Goal: Information Seeking & Learning: Find specific fact

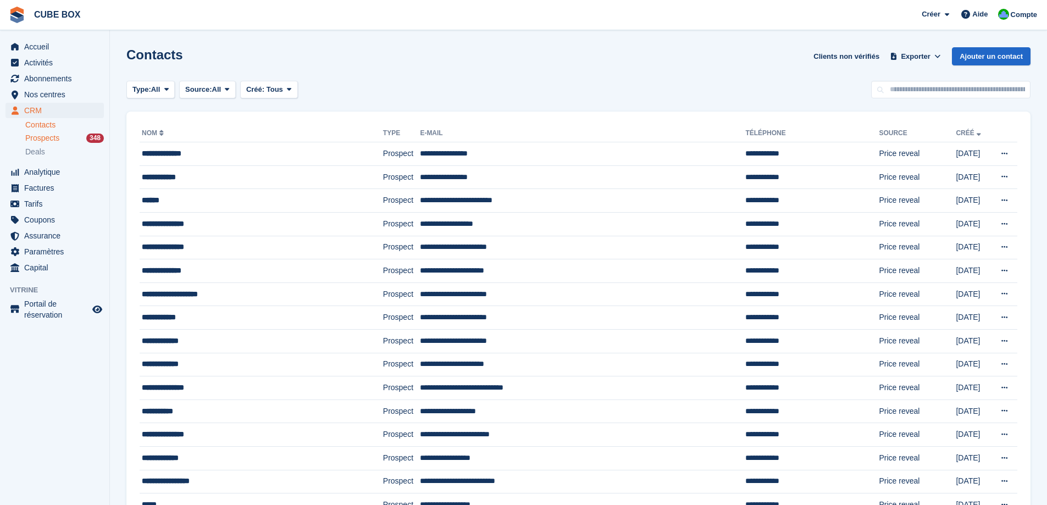
click at [49, 139] on span "Prospects" at bounding box center [42, 138] width 34 height 10
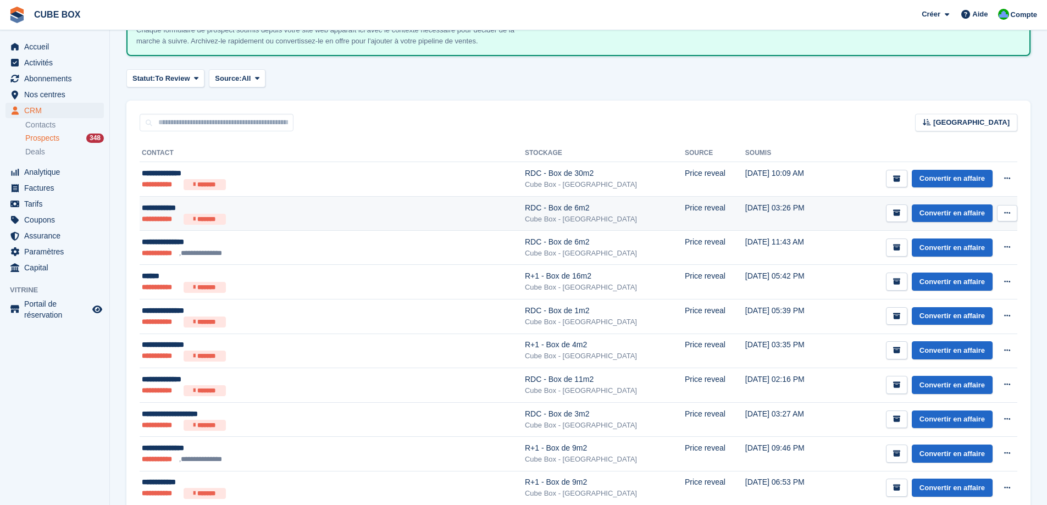
scroll to position [110, 0]
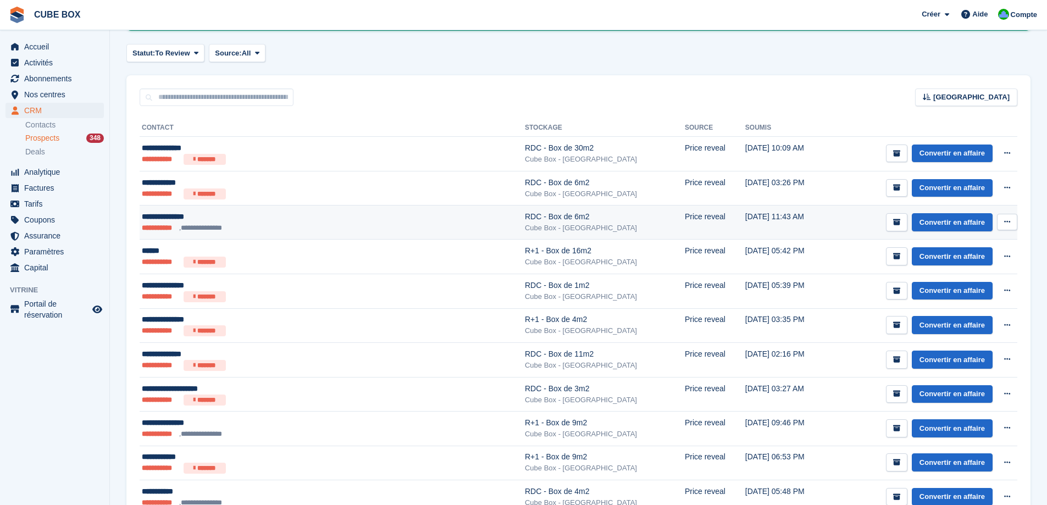
click at [243, 213] on div "**********" at bounding box center [276, 217] width 268 height 12
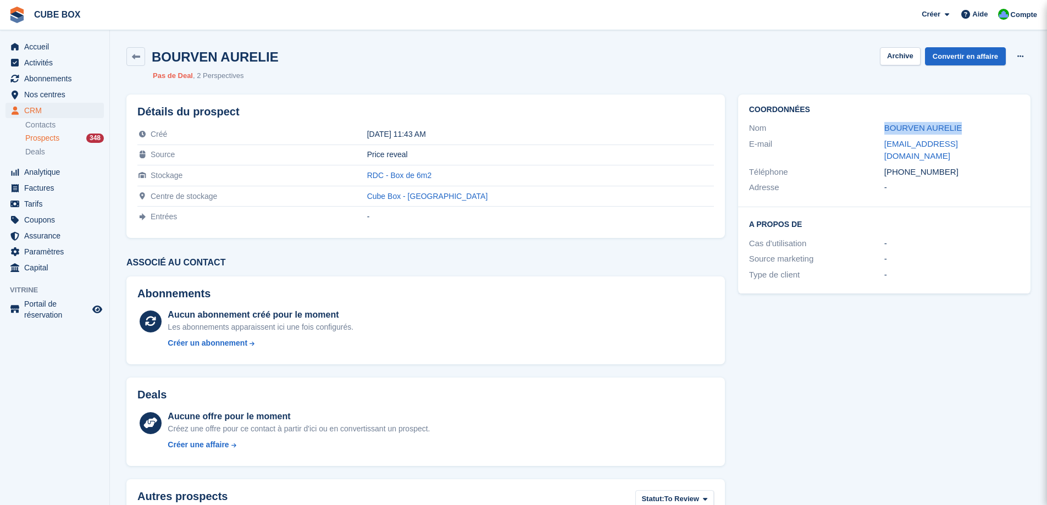
drag, startPoint x: 957, startPoint y: 124, endPoint x: 863, endPoint y: 123, distance: 94.0
click at [863, 123] on div "Nom BOURVEN AURELIE" at bounding box center [884, 128] width 270 height 16
copy div "BOURVEN AURELIE"
click at [132, 61] on link at bounding box center [135, 56] width 19 height 19
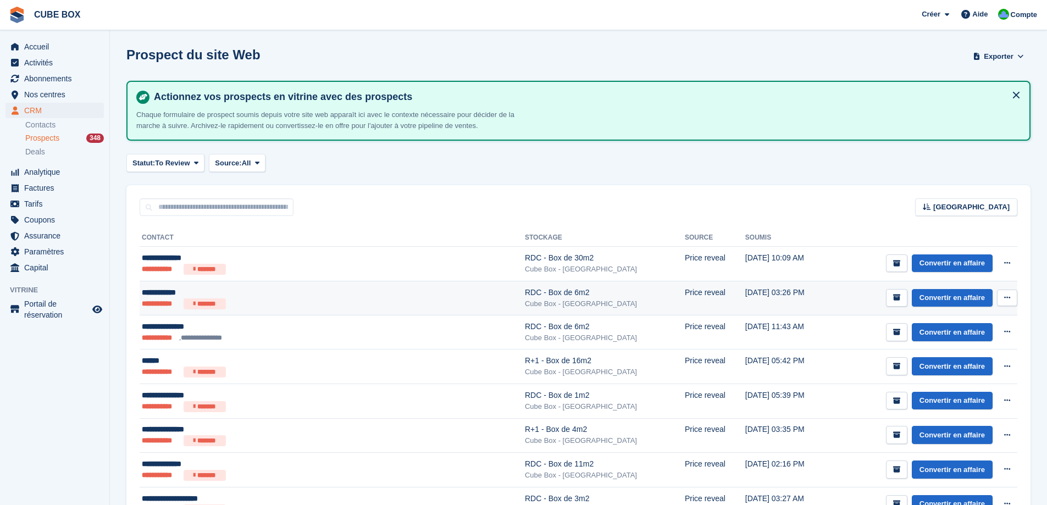
click at [525, 306] on div "Cube Box - Aix-les-Bains" at bounding box center [605, 303] width 160 height 11
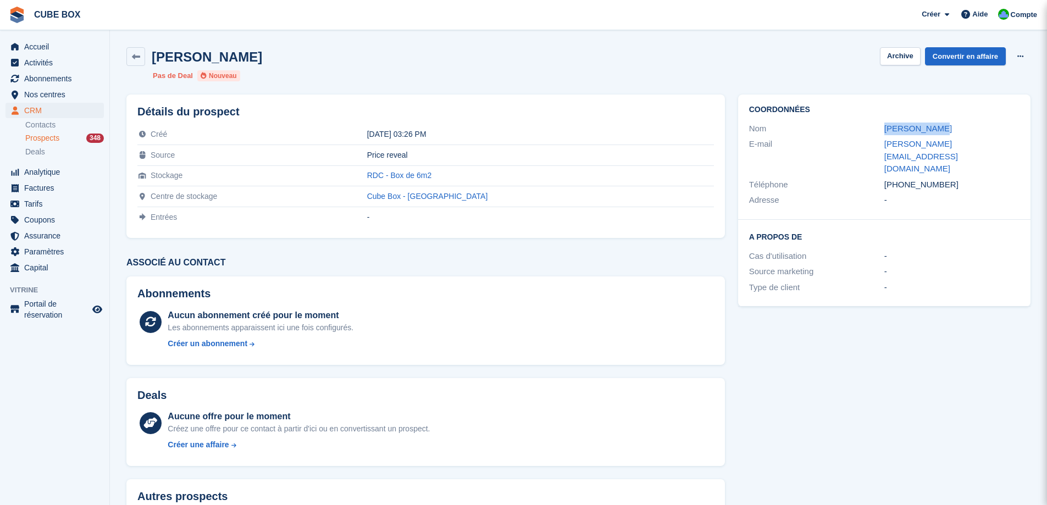
drag, startPoint x: 943, startPoint y: 132, endPoint x: 878, endPoint y: 131, distance: 65.4
click at [878, 131] on div "Nom [PERSON_NAME]" at bounding box center [884, 129] width 270 height 16
copy div "[PERSON_NAME]"
drag, startPoint x: 963, startPoint y: 143, endPoint x: 884, endPoint y: 144, distance: 79.1
click at [884, 144] on div "[PERSON_NAME][EMAIL_ADDRESS][DOMAIN_NAME]" at bounding box center [951, 156] width 135 height 37
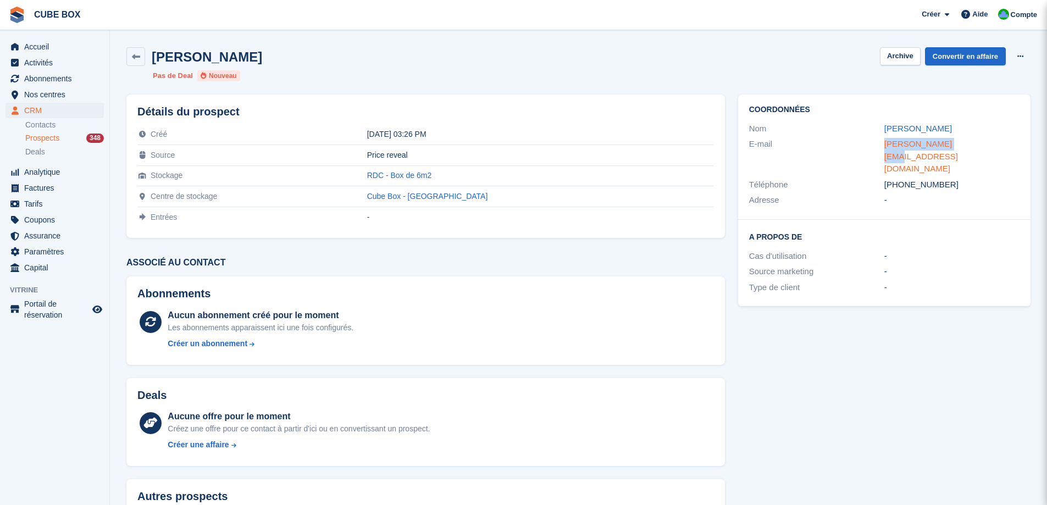
copy link "[PERSON_NAME][EMAIL_ADDRESS][DOMAIN_NAME]"
drag, startPoint x: 946, startPoint y: 163, endPoint x: 869, endPoint y: 163, distance: 76.9
click at [869, 177] on div "Téléphone +48796947885" at bounding box center [884, 185] width 270 height 16
copy div "Téléphone +48796947885"
drag, startPoint x: 487, startPoint y: 170, endPoint x: 405, endPoint y: 173, distance: 81.4
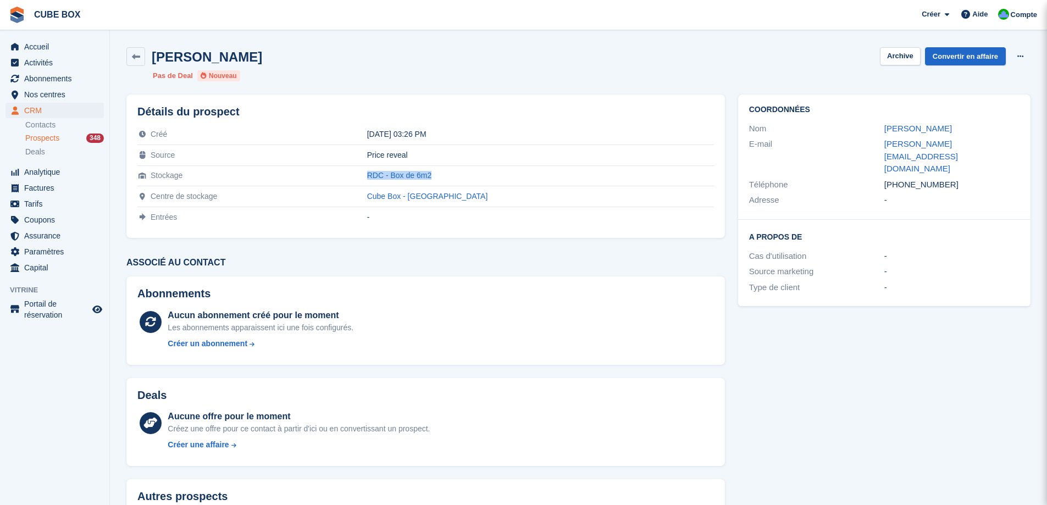
click at [405, 173] on tr "Stockage RDC - Box de 6m2" at bounding box center [425, 175] width 576 height 21
copy tr "RDC - Box de 6m2"
click at [142, 54] on link at bounding box center [135, 56] width 19 height 19
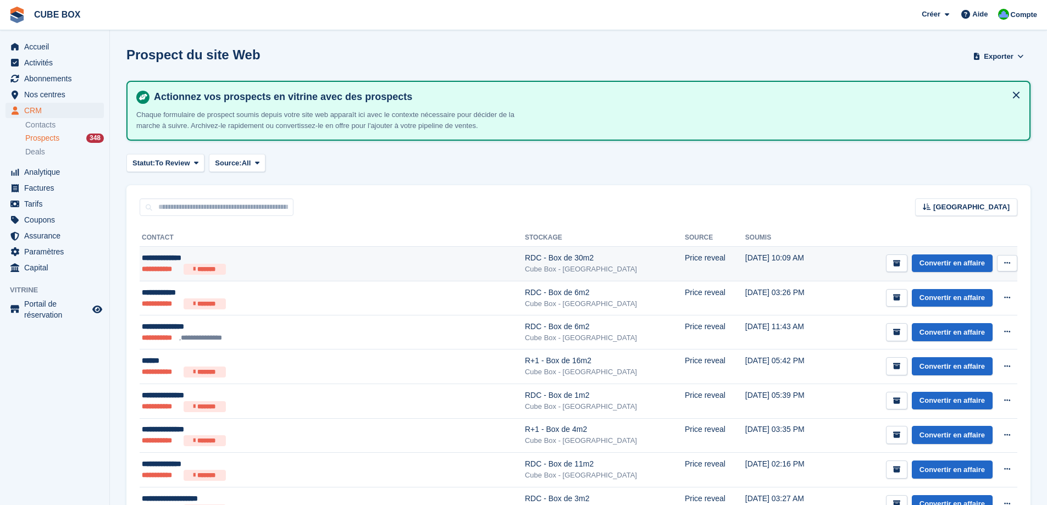
click at [525, 265] on div "Cube Box - [GEOGRAPHIC_DATA]" at bounding box center [605, 269] width 160 height 11
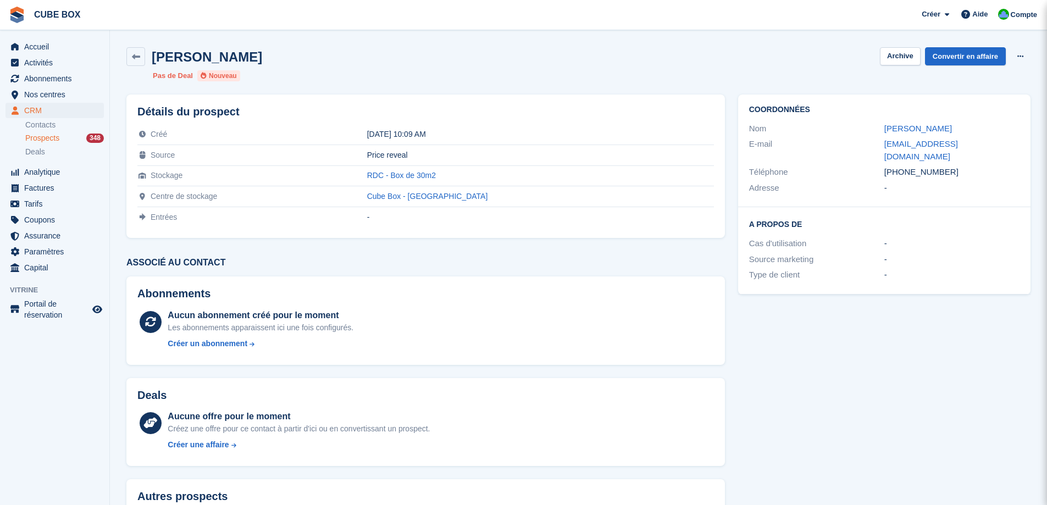
drag, startPoint x: 947, startPoint y: 129, endPoint x: 874, endPoint y: 131, distance: 73.1
click at [874, 131] on div "Nom [PERSON_NAME]" at bounding box center [884, 129] width 270 height 16
copy div "Karim Chouachi"
drag, startPoint x: 967, startPoint y: 145, endPoint x: 868, endPoint y: 148, distance: 98.9
click at [868, 148] on div "E-mail ckburny@gmail.com" at bounding box center [884, 150] width 270 height 28
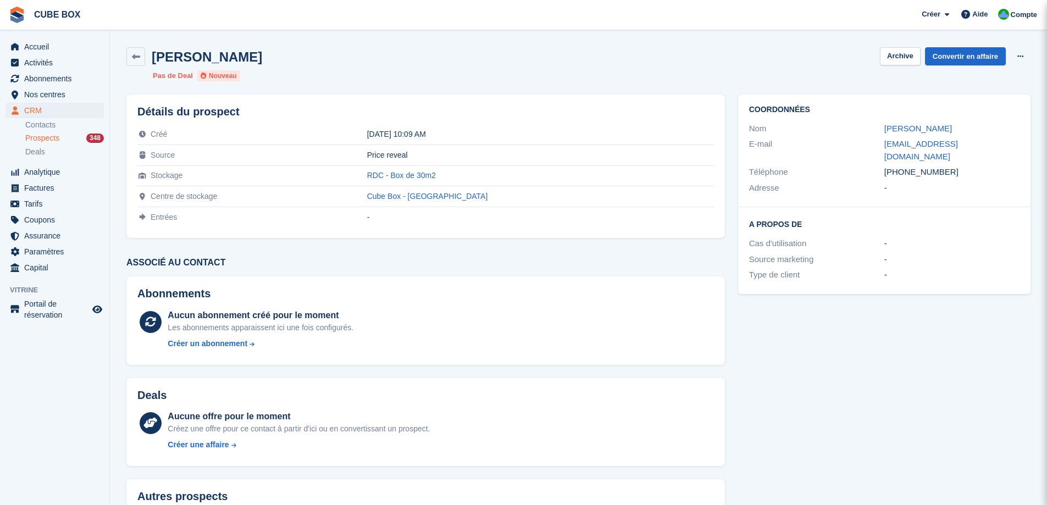
copy div "ckburny@gmail.com"
drag, startPoint x: 941, startPoint y: 163, endPoint x: 879, endPoint y: 159, distance: 62.2
click at [879, 164] on div "Téléphone +33616617651" at bounding box center [884, 172] width 270 height 16
copy div "Téléphone +33616617651"
drag, startPoint x: 502, startPoint y: 172, endPoint x: 413, endPoint y: 177, distance: 89.7
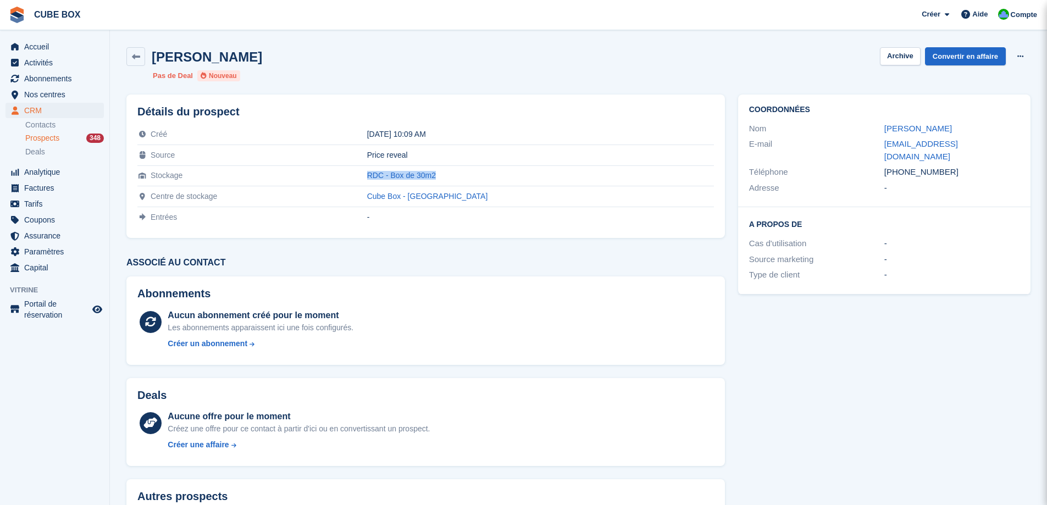
click at [413, 177] on tr "Stockage RDC - Box de 30m2" at bounding box center [425, 175] width 576 height 21
copy tr "RDC - Box de 30m2"
click at [134, 59] on icon at bounding box center [136, 57] width 8 height 8
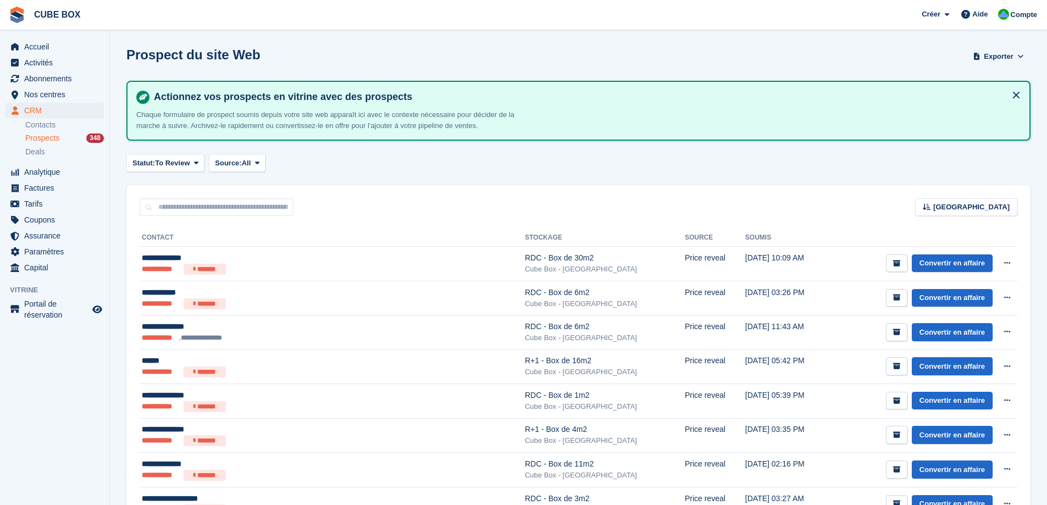
scroll to position [55, 0]
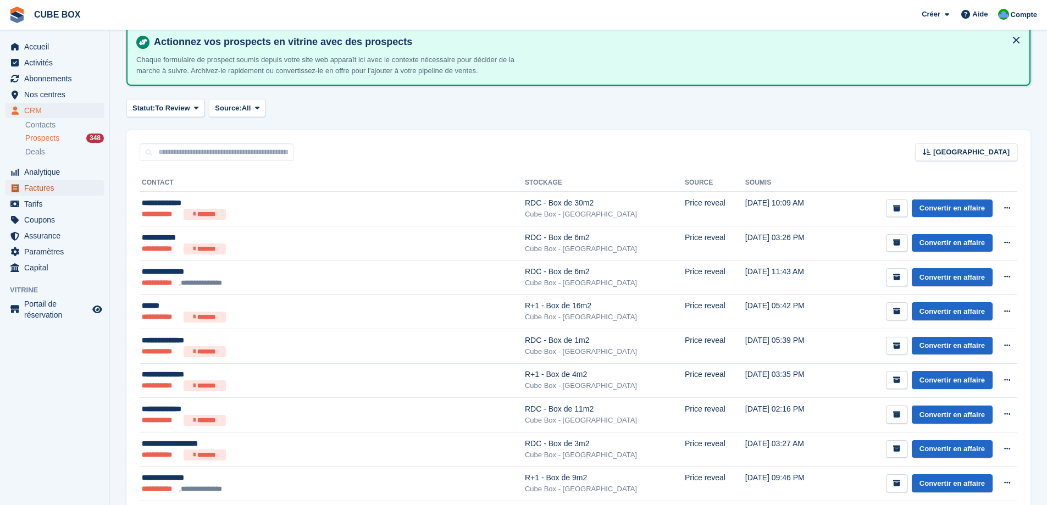
click at [42, 190] on span "Factures" at bounding box center [57, 187] width 66 height 15
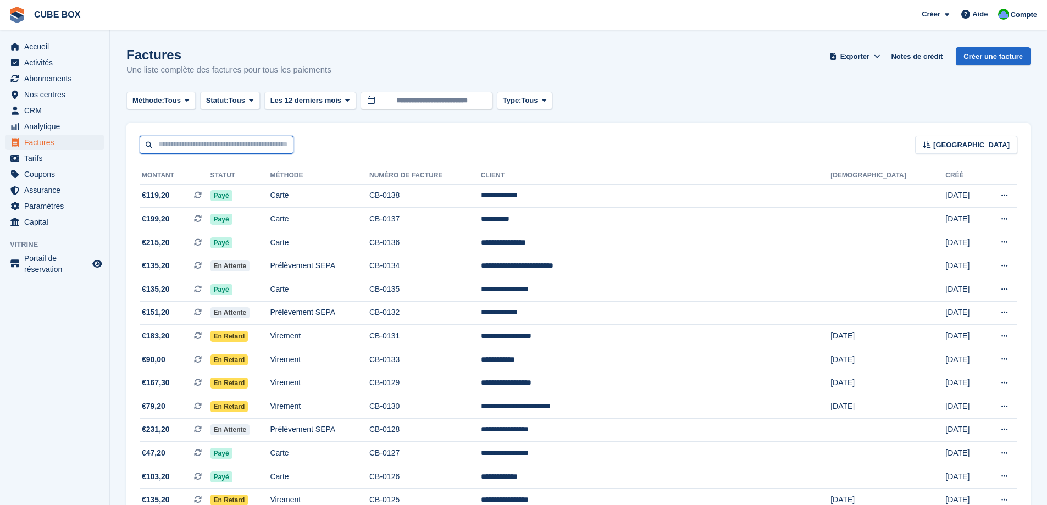
click at [218, 143] on input "text" at bounding box center [217, 145] width 154 height 18
type input "******"
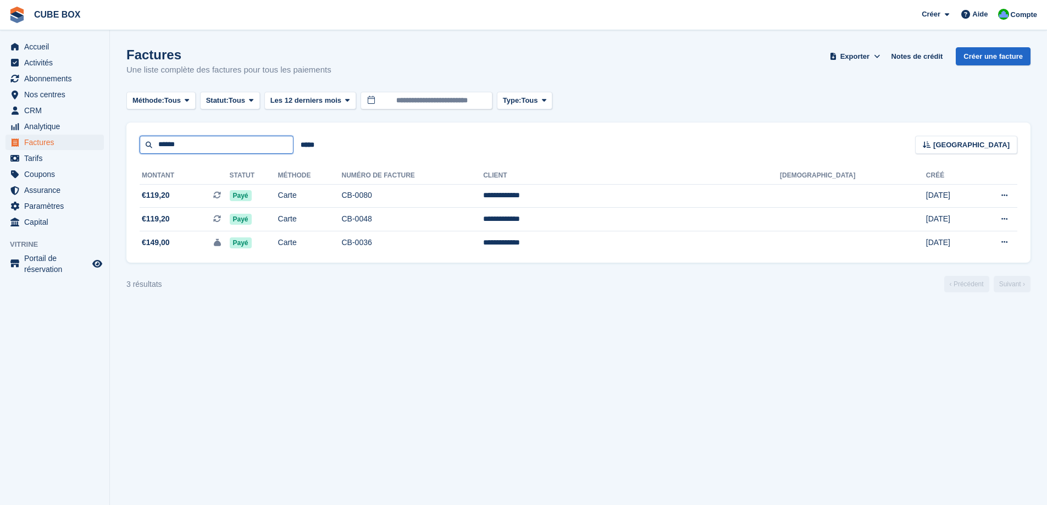
drag, startPoint x: 212, startPoint y: 147, endPoint x: 151, endPoint y: 147, distance: 61.5
click at [151, 147] on input "******" at bounding box center [217, 145] width 154 height 18
type input "*******"
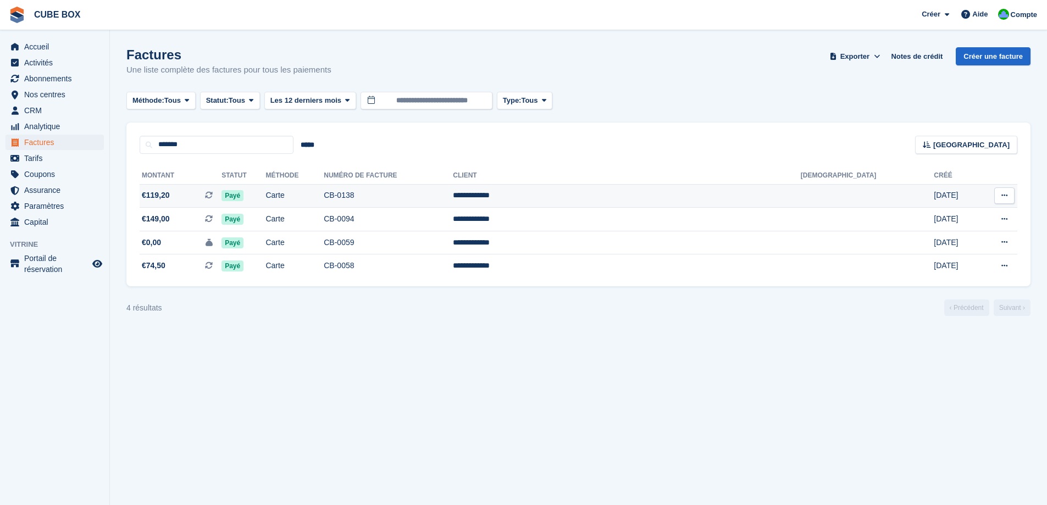
click at [324, 196] on td "Carte" at bounding box center [294, 196] width 58 height 24
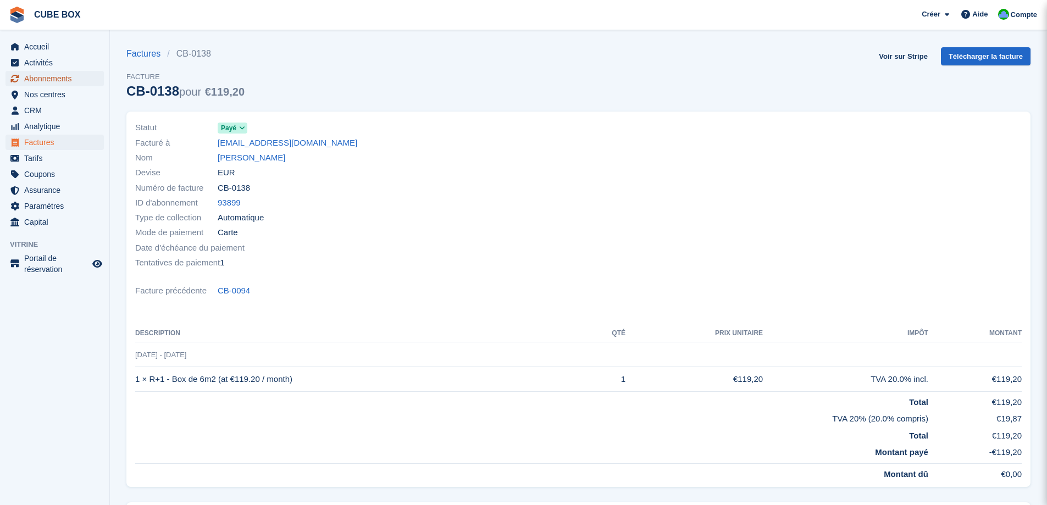
click at [47, 81] on span "Abonnements" at bounding box center [57, 78] width 66 height 15
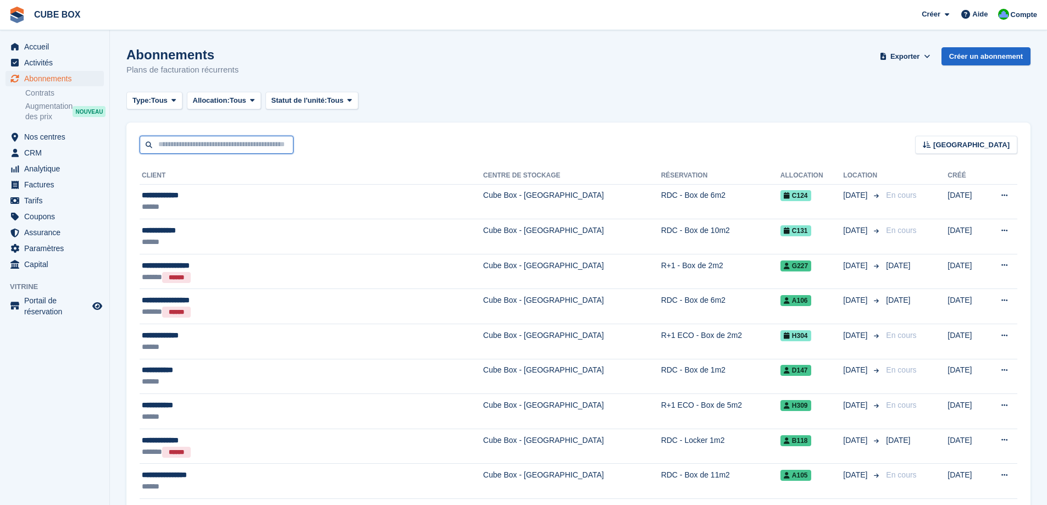
click at [165, 140] on input "text" at bounding box center [217, 145] width 154 height 18
type input "*******"
